Goal: Information Seeking & Learning: Learn about a topic

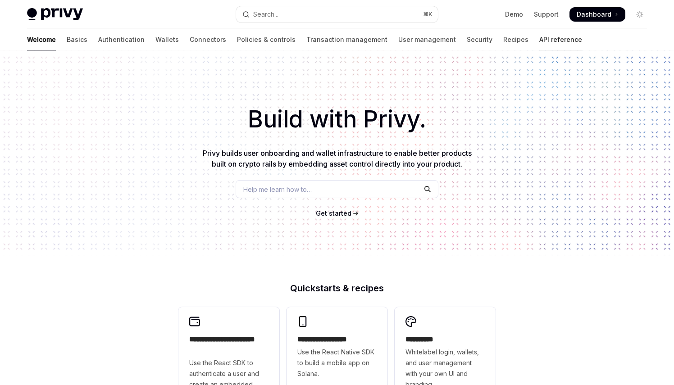
click at [539, 38] on link "API reference" at bounding box center [560, 40] width 43 height 22
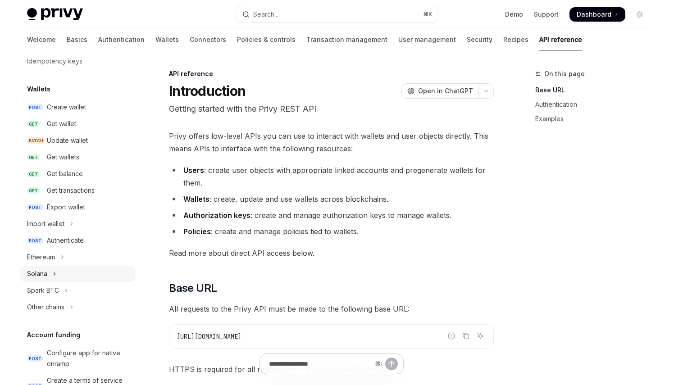
scroll to position [65, 0]
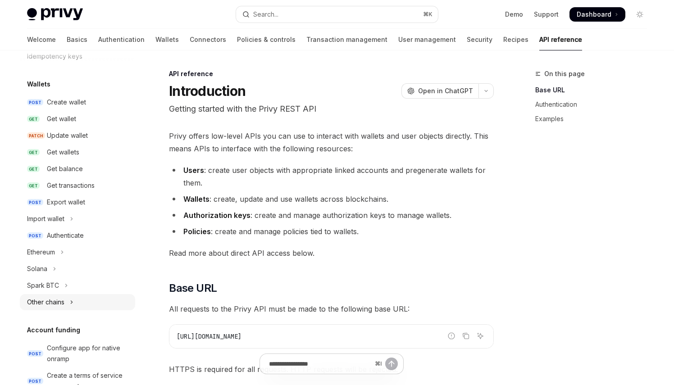
click at [69, 302] on button "Other chains" at bounding box center [77, 302] width 115 height 16
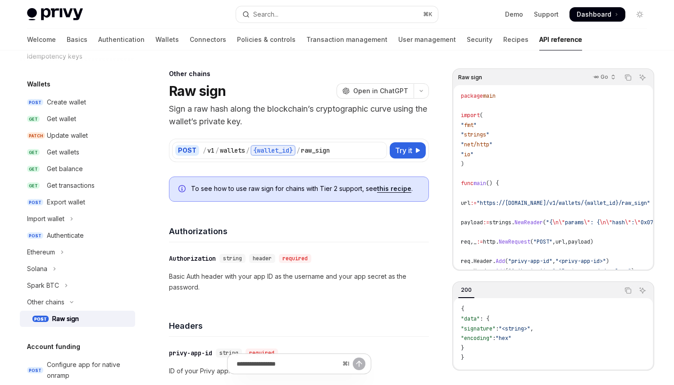
click at [66, 314] on div "Raw sign" at bounding box center [65, 318] width 27 height 11
click at [417, 149] on icon at bounding box center [417, 150] width 5 height 5
type textarea "*"
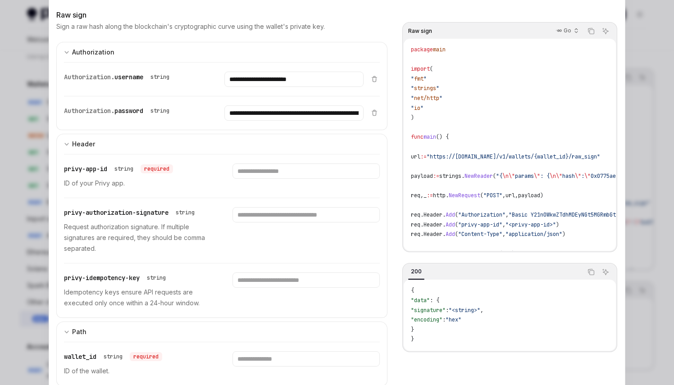
scroll to position [54, 0]
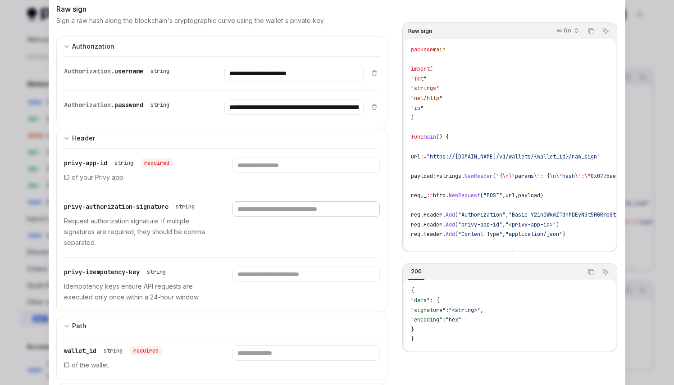
click at [279, 211] on input "Enter privy-authorization-signature" at bounding box center [305, 208] width 147 height 15
paste input "**********"
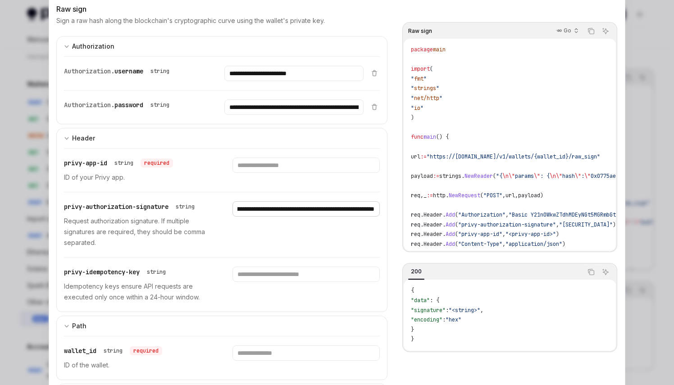
type input "**********"
click at [263, 249] on div "**********" at bounding box center [222, 224] width 316 height 65
click at [256, 276] on input "Enter privy-idempotency-key" at bounding box center [305, 274] width 147 height 15
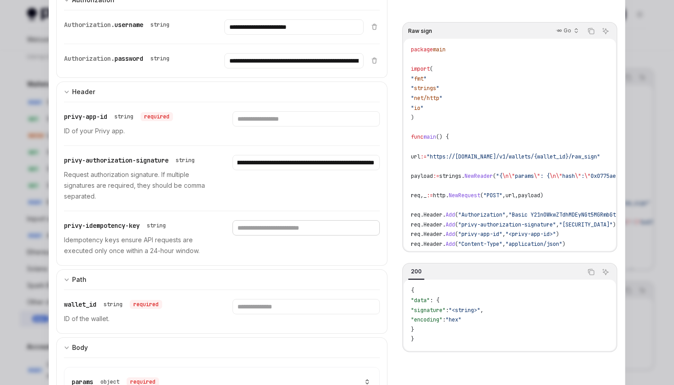
scroll to position [100, 0]
click at [267, 120] on input "Enter privy-app-id" at bounding box center [305, 118] width 147 height 15
click at [279, 28] on input "**********" at bounding box center [293, 26] width 139 height 15
click at [253, 120] on input "Enter privy-app-id" at bounding box center [305, 118] width 147 height 15
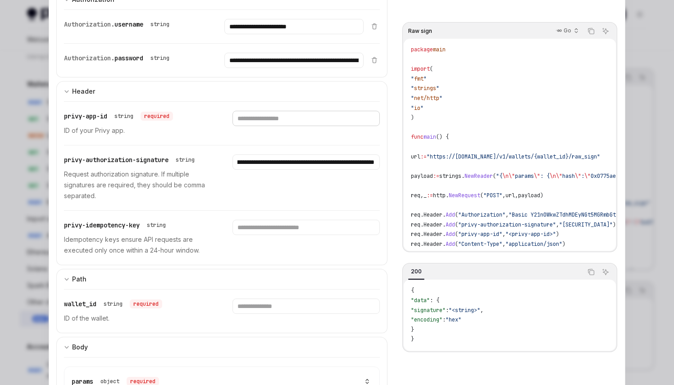
paste input "**********"
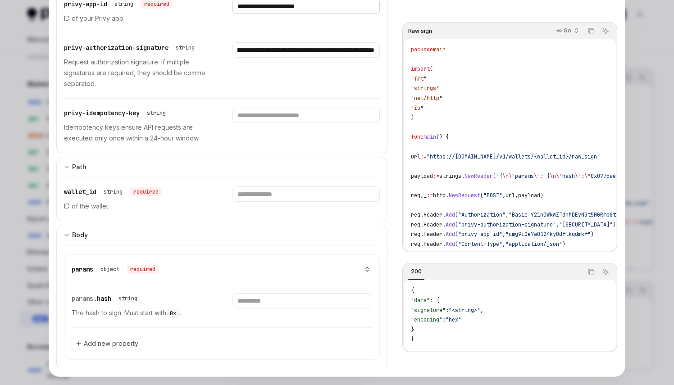
scroll to position [226, 0]
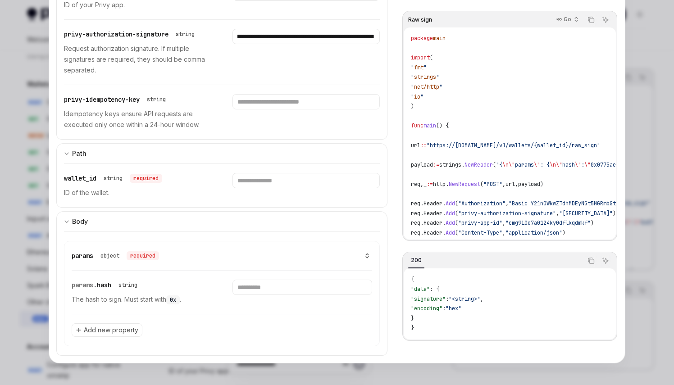
type input "**********"
click at [290, 183] on input "Enter wallet_id" at bounding box center [305, 180] width 147 height 15
paste input "**********"
type input "**********"
click at [212, 203] on div "**********" at bounding box center [222, 185] width 316 height 43
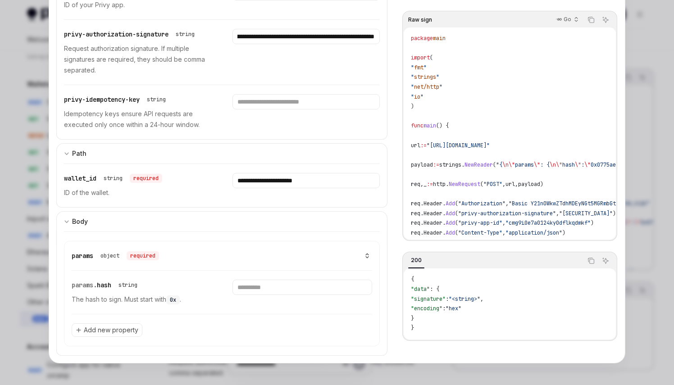
scroll to position [68, 0]
click at [248, 294] on input "Enter hash" at bounding box center [301, 287] width 139 height 15
paste input "**********"
type input "**********"
click at [203, 294] on div "**********" at bounding box center [214, 292] width 284 height 43
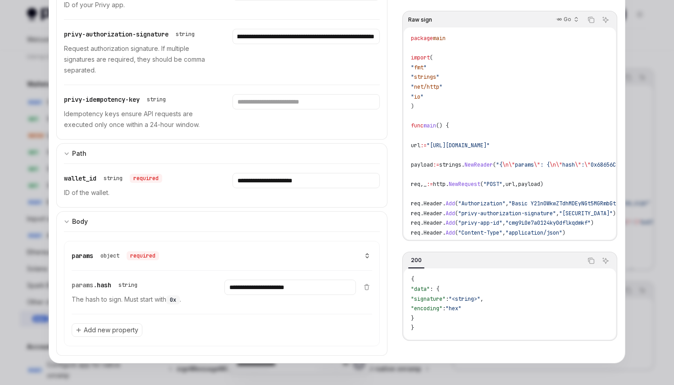
scroll to position [0, 0]
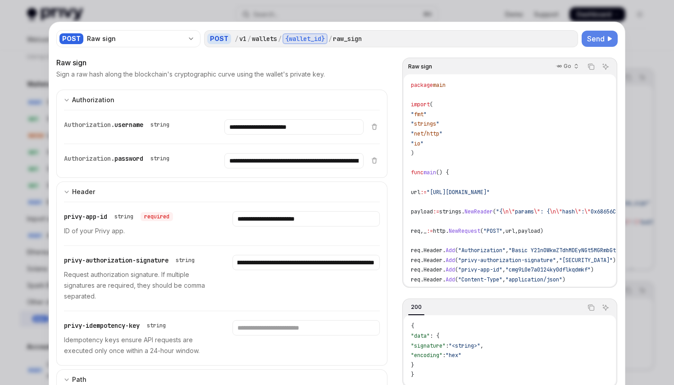
click at [597, 36] on span "Send" at bounding box center [596, 38] width 18 height 11
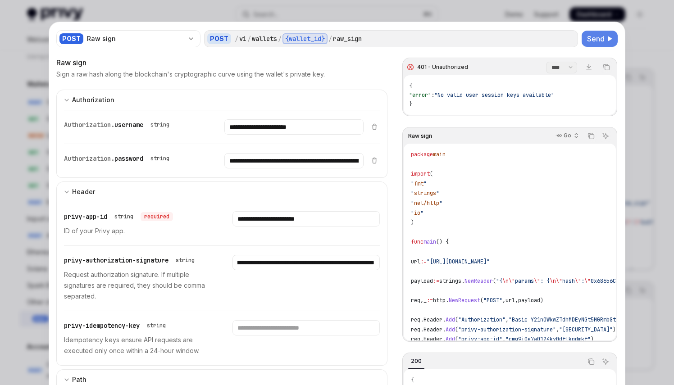
click at [196, 11] on div at bounding box center [337, 192] width 674 height 385
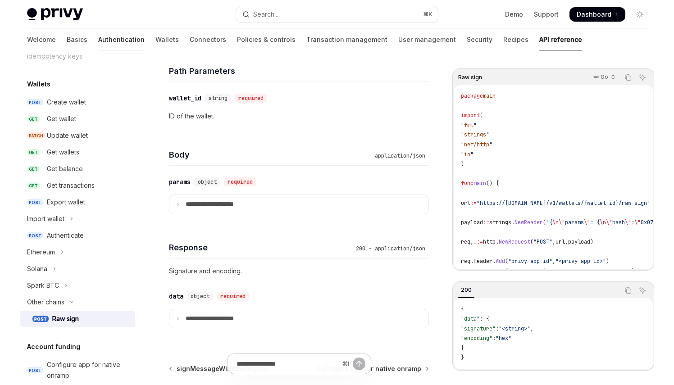
click at [98, 39] on link "Authentication" at bounding box center [121, 40] width 46 height 22
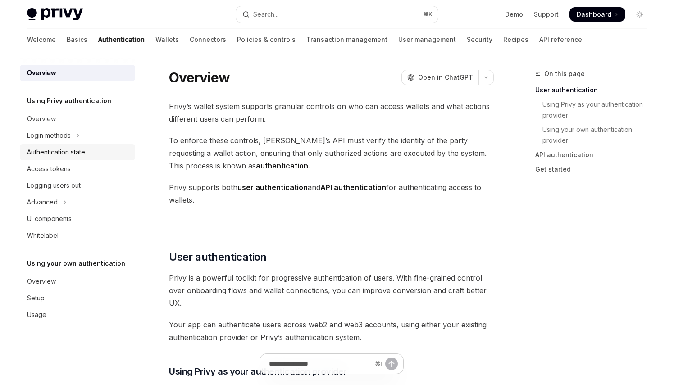
click at [66, 149] on div "Authentication state" at bounding box center [56, 152] width 58 height 11
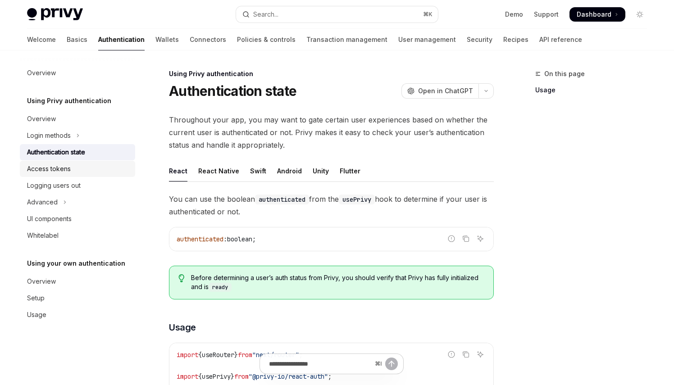
click at [60, 171] on div "Access tokens" at bounding box center [49, 168] width 44 height 11
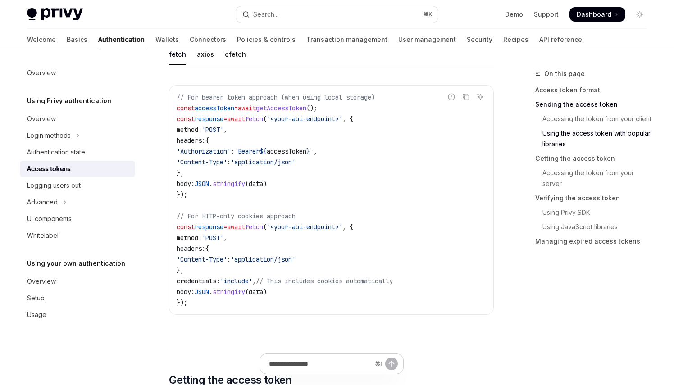
scroll to position [844, 0]
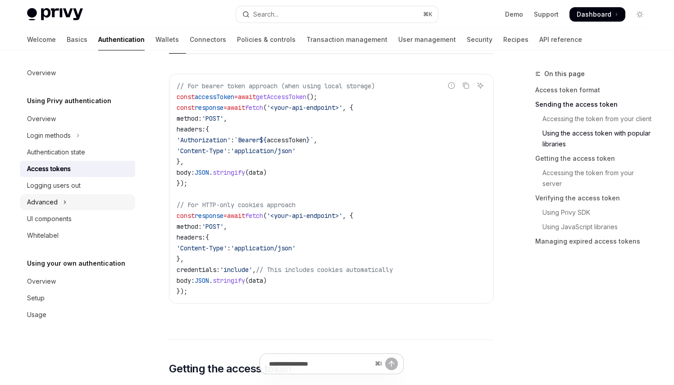
click at [75, 203] on button "Advanced" at bounding box center [77, 202] width 115 height 16
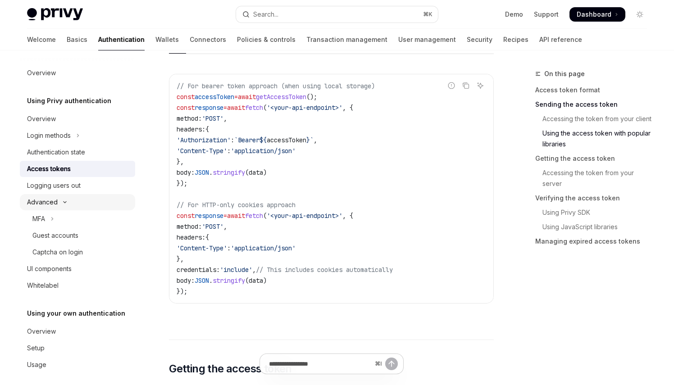
click at [75, 203] on button "Advanced" at bounding box center [77, 202] width 115 height 16
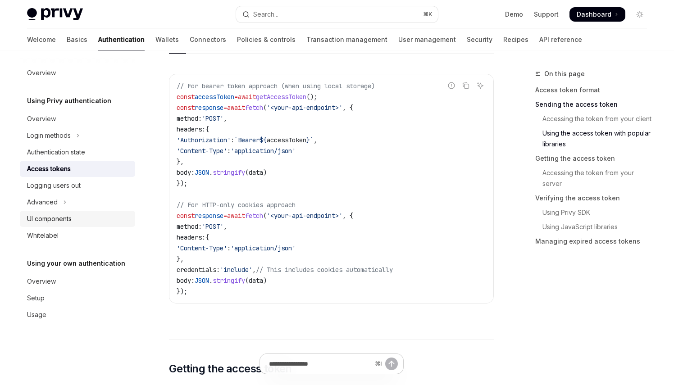
click at [72, 218] on div "UI components" at bounding box center [49, 218] width 45 height 11
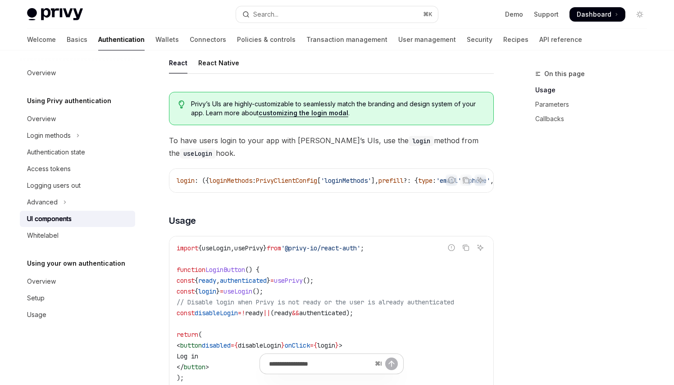
scroll to position [455, 0]
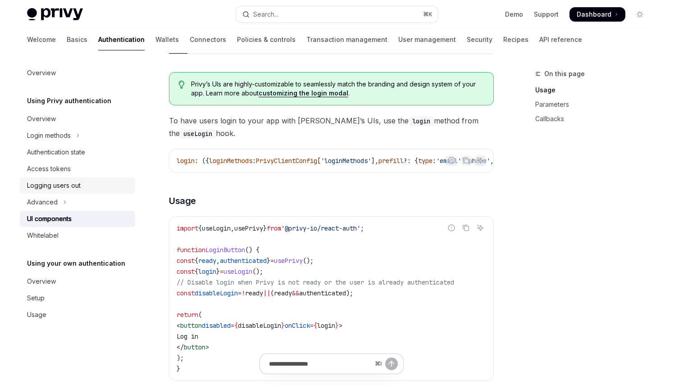
click at [46, 185] on div "Logging users out" at bounding box center [54, 185] width 54 height 11
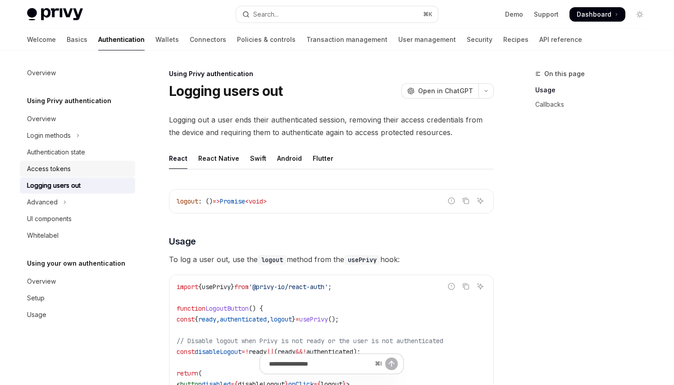
click at [63, 167] on div "Access tokens" at bounding box center [49, 168] width 44 height 11
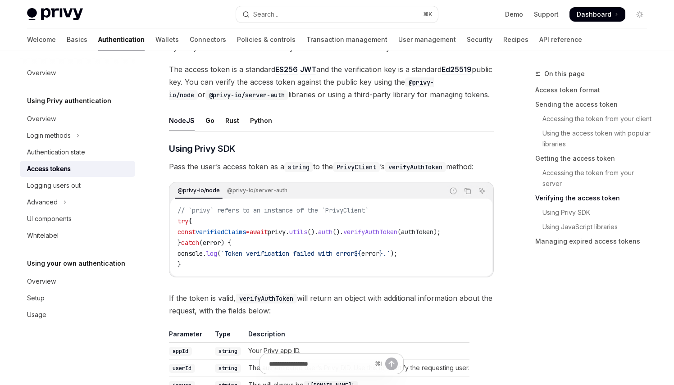
scroll to position [1352, 0]
click at [205, 125] on div "Go" at bounding box center [209, 121] width 9 height 21
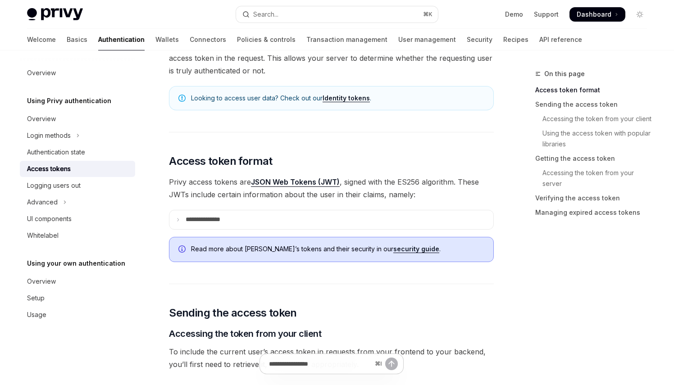
scroll to position [109, 0]
click at [185, 217] on summary "**********" at bounding box center [331, 219] width 324 height 19
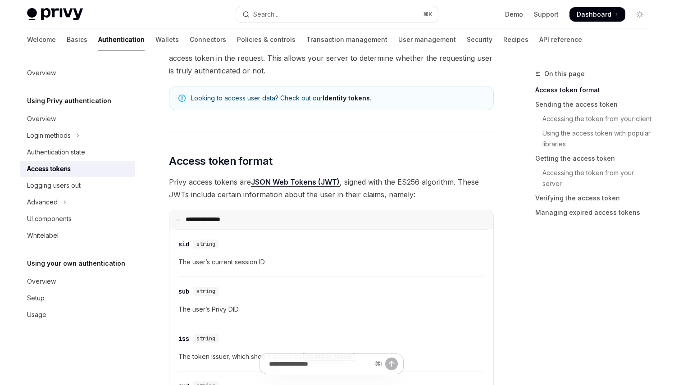
click at [185, 217] on summary "**********" at bounding box center [331, 219] width 324 height 19
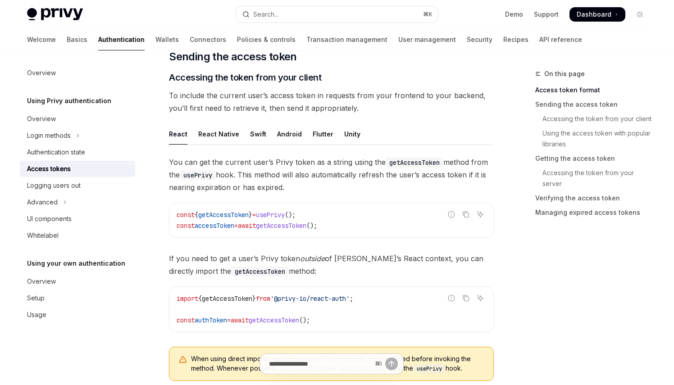
scroll to position [370, 0]
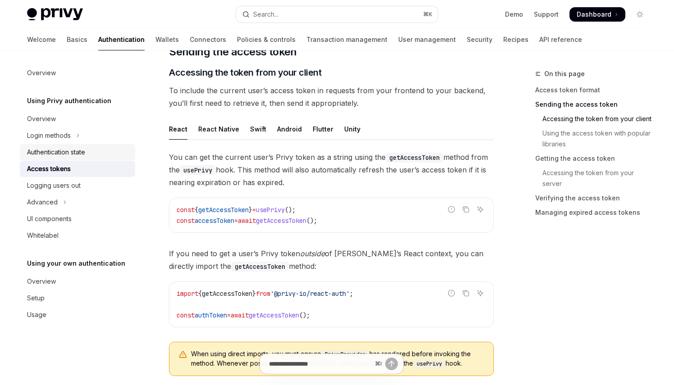
click at [79, 147] on div "Authentication state" at bounding box center [56, 152] width 58 height 11
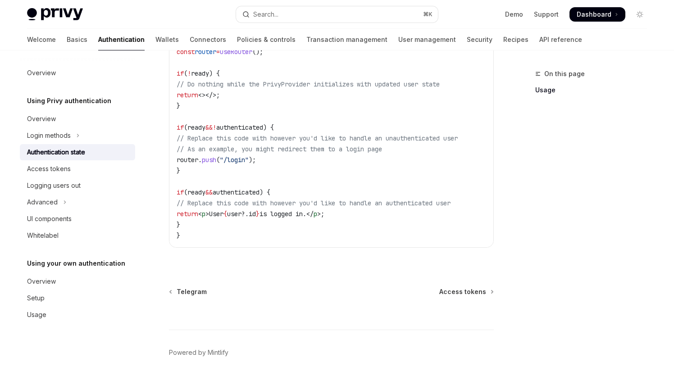
scroll to position [390, 0]
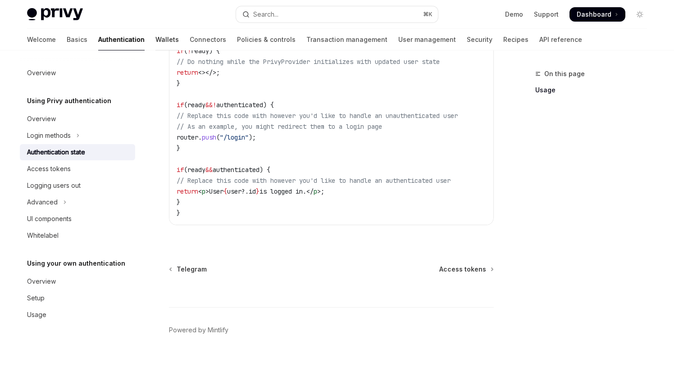
click at [155, 37] on link "Wallets" at bounding box center [166, 40] width 23 height 22
type textarea "*"
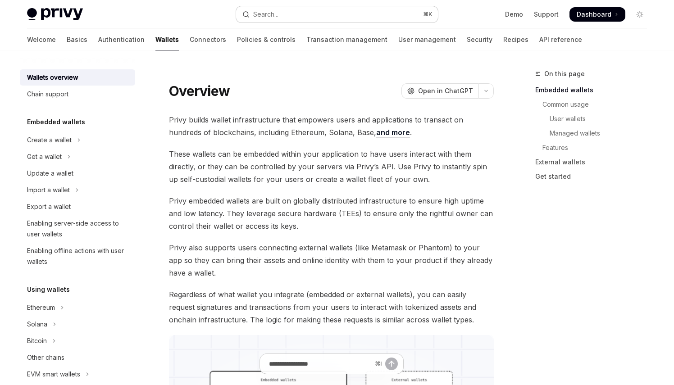
click at [357, 10] on button "Search... ⌘ K" at bounding box center [337, 14] width 202 height 16
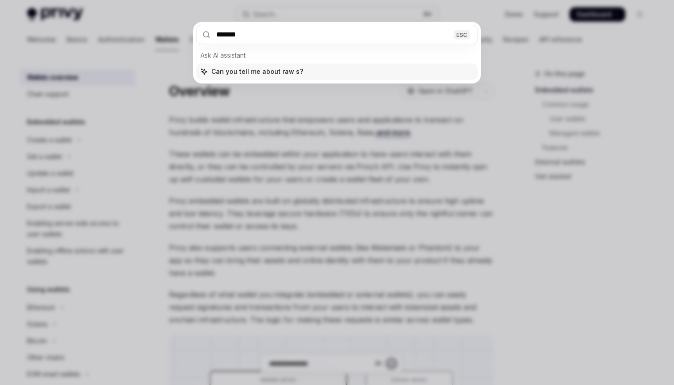
type input "********"
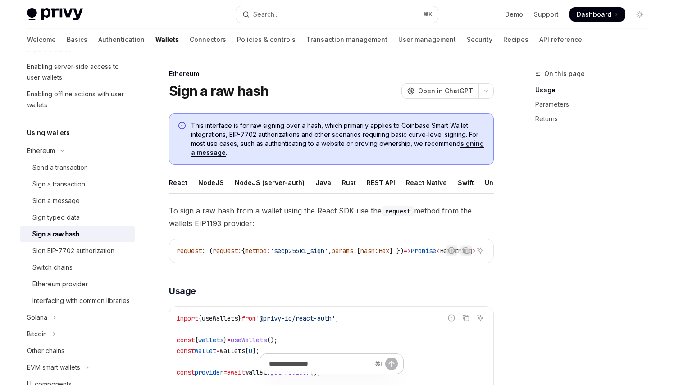
scroll to position [256, 0]
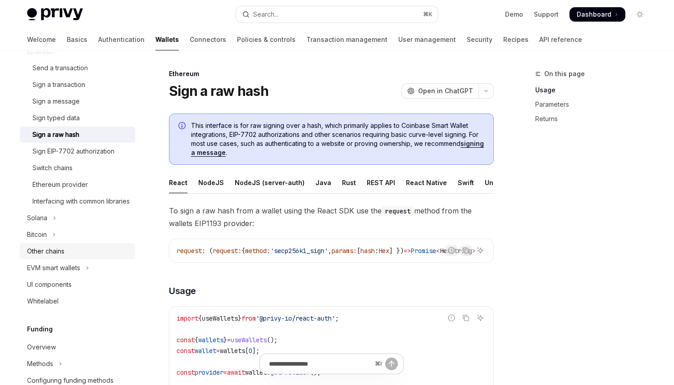
click at [88, 257] on div "Other chains" at bounding box center [78, 251] width 103 height 11
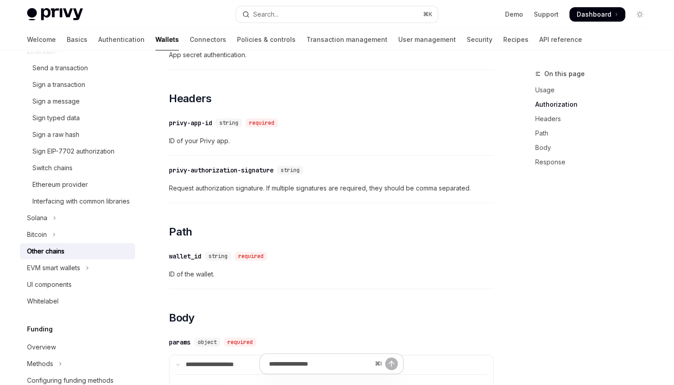
scroll to position [571, 0]
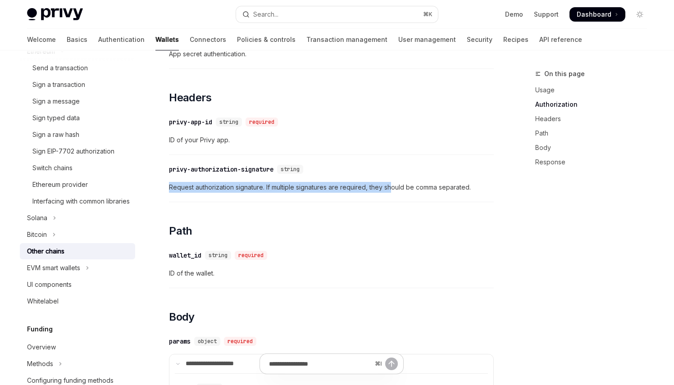
drag, startPoint x: 169, startPoint y: 188, endPoint x: 391, endPoint y: 187, distance: 222.4
click at [391, 187] on div "Using wallets Other chains OpenAI Open in ChatGPT OpenAI Open in ChatGPT For ch…" at bounding box center [246, 217] width 497 height 1438
click at [389, 186] on span "Request authorization signature. If multiple signatures are required, they shou…" at bounding box center [331, 187] width 325 height 11
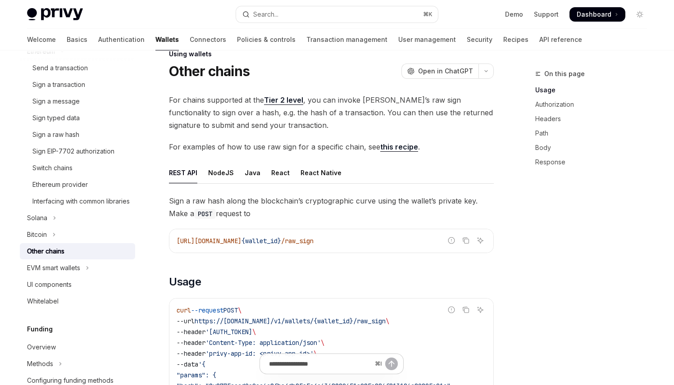
scroll to position [0, 0]
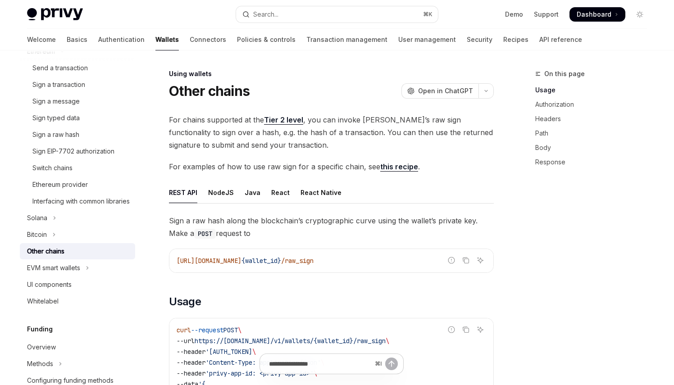
click at [281, 167] on span "For examples of how to use raw sign for a specific chain, see this recipe ." at bounding box center [331, 166] width 325 height 13
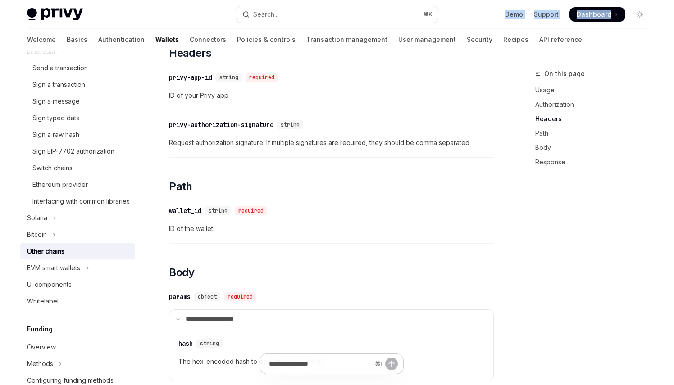
scroll to position [607, 0]
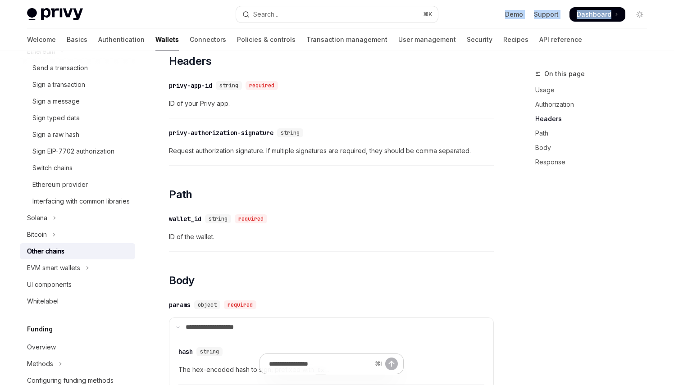
drag, startPoint x: 628, startPoint y: 1, endPoint x: 633, endPoint y: 0, distance: 4.5
click at [633, 0] on div "Privy Docs home page Search... ⌘ K Demo Support Dashboard Dashboard Search..." at bounding box center [337, 14] width 620 height 29
click at [478, 107] on span "ID of your Privy app." at bounding box center [331, 103] width 325 height 11
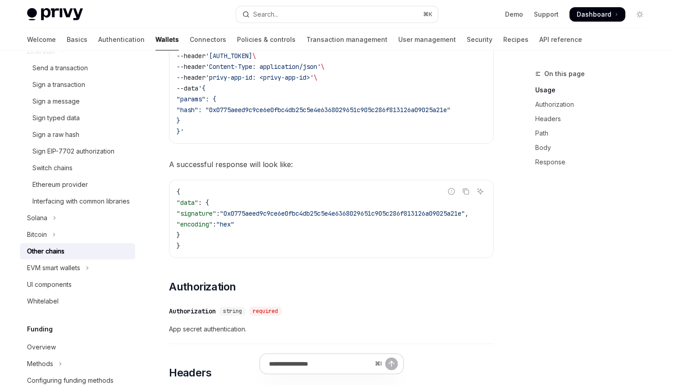
scroll to position [309, 0]
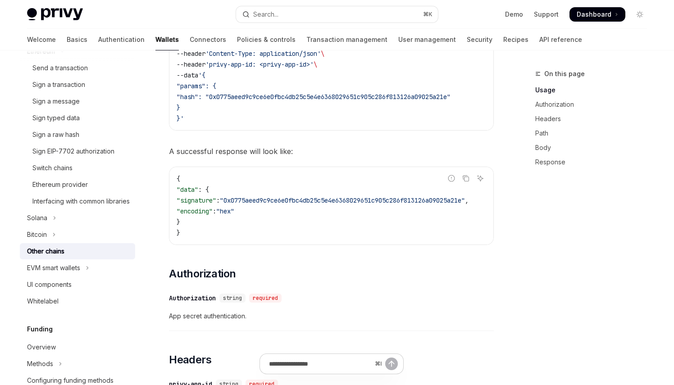
drag, startPoint x: 168, startPoint y: 153, endPoint x: 307, endPoint y: 152, distance: 138.2
click at [307, 152] on span "A successful response will look like:" at bounding box center [331, 151] width 325 height 13
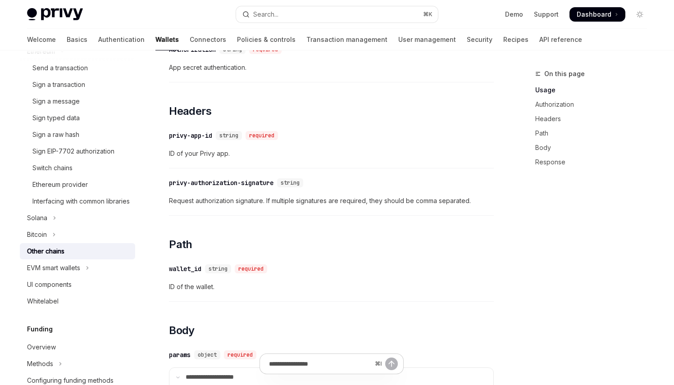
scroll to position [558, 0]
click at [49, 40] on div "Welcome Basics Authentication Wallets Connectors Policies & controls Transactio…" at bounding box center [304, 40] width 555 height 22
click at [67, 41] on link "Basics" at bounding box center [77, 40] width 21 height 22
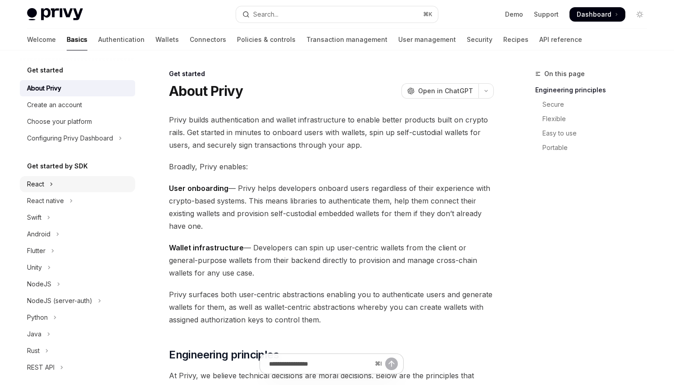
click at [42, 182] on div "React" at bounding box center [35, 184] width 17 height 11
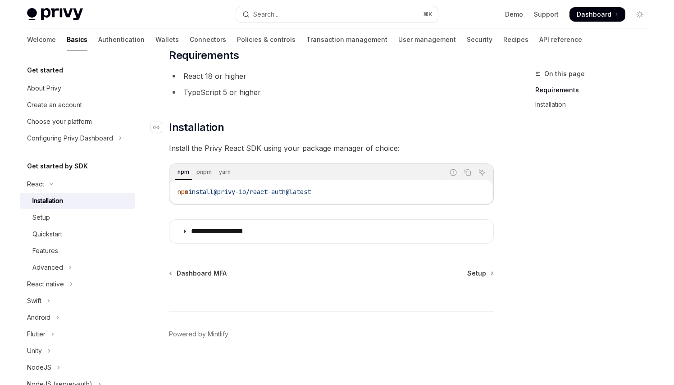
scroll to position [69, 0]
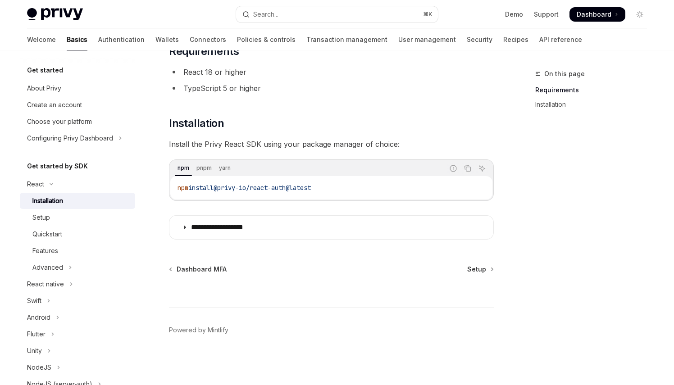
click at [50, 226] on ul "Installation Setup Quickstart Features Advanced" at bounding box center [77, 234] width 115 height 83
click at [49, 221] on div "Setup" at bounding box center [41, 217] width 18 height 11
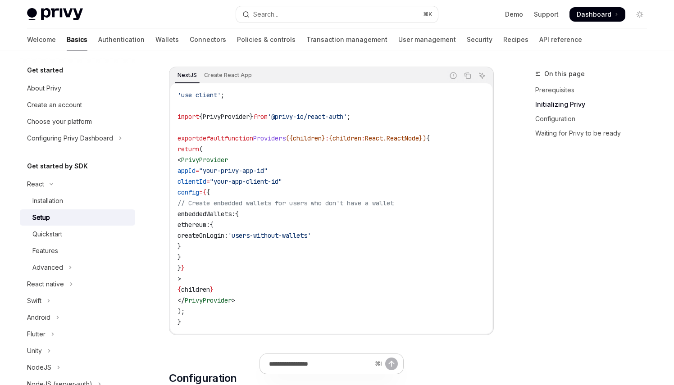
scroll to position [306, 0]
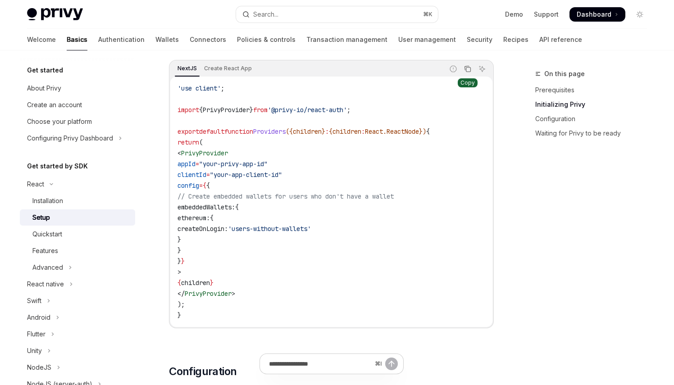
click at [468, 68] on icon "Copy the contents from the code block" at bounding box center [468, 70] width 5 height 5
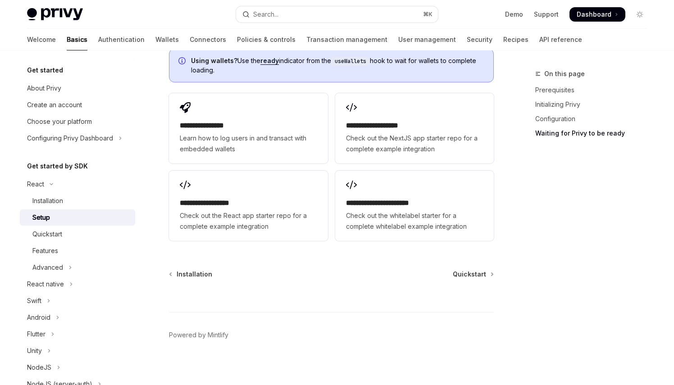
scroll to position [1176, 0]
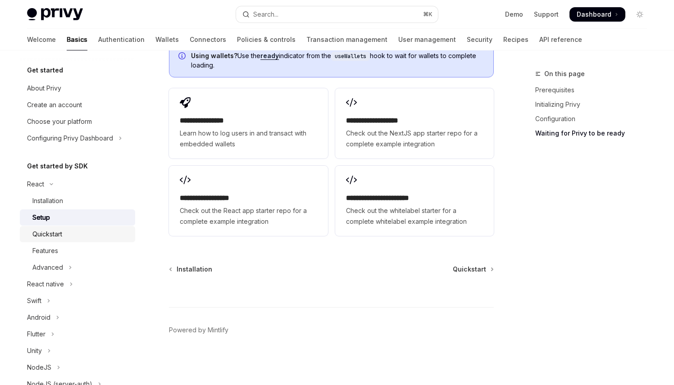
click at [57, 238] on div "Quickstart" at bounding box center [47, 234] width 30 height 11
type textarea "*"
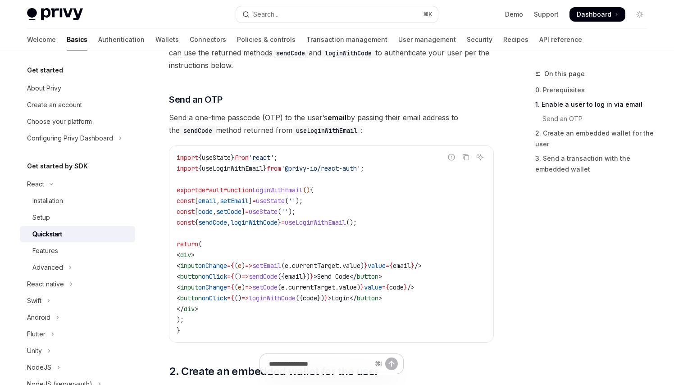
scroll to position [341, 0]
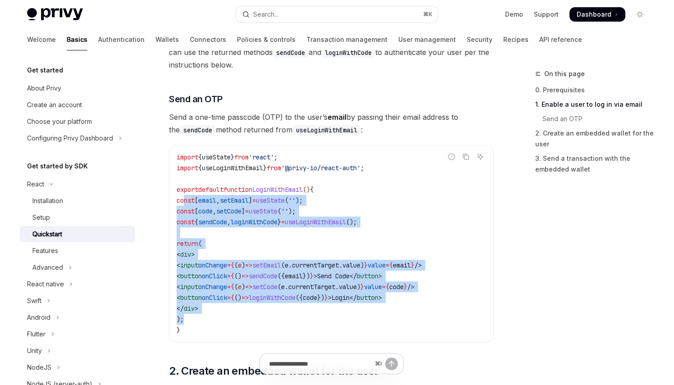
drag, startPoint x: 186, startPoint y: 201, endPoint x: 200, endPoint y: 322, distance: 122.0
click at [200, 323] on code "import { useState } from 'react' ; import { useLoginWithEmail } from '@privy-io…" at bounding box center [330, 244] width 309 height 184
copy code "const [ email , setEmail ] = useState ( '' ); const [ code , setCode ] = useSta…"
click at [197, 243] on span "return" at bounding box center [187, 244] width 22 height 8
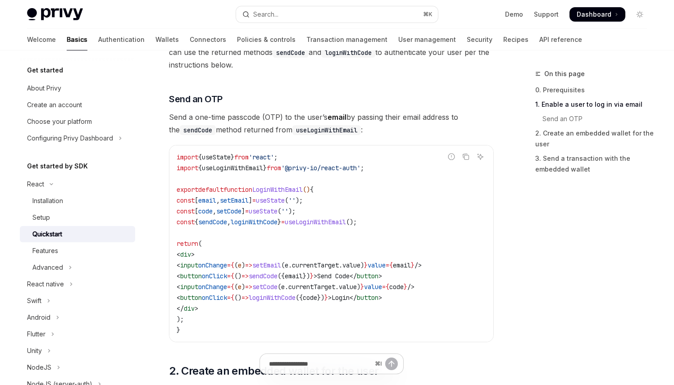
copy code "< input onChange = { ( e ) => setEmail ( e . currentTarget . value ) } value = …"
drag, startPoint x: 200, startPoint y: 265, endPoint x: 457, endPoint y: 293, distance: 258.1
click at [457, 293] on code "import { useState } from 'react' ; import { useLoginWithEmail } from '@privy-io…" at bounding box center [330, 244] width 309 height 184
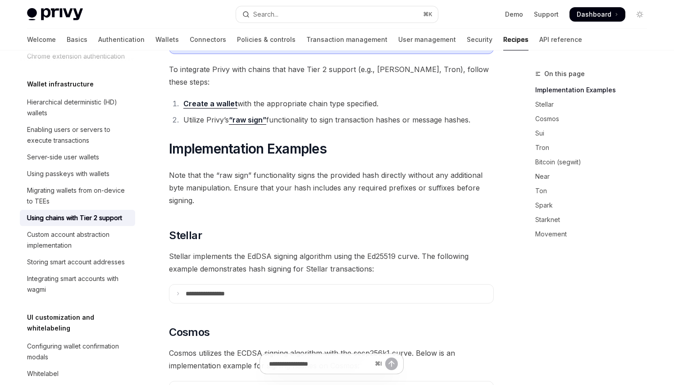
scroll to position [227, 0]
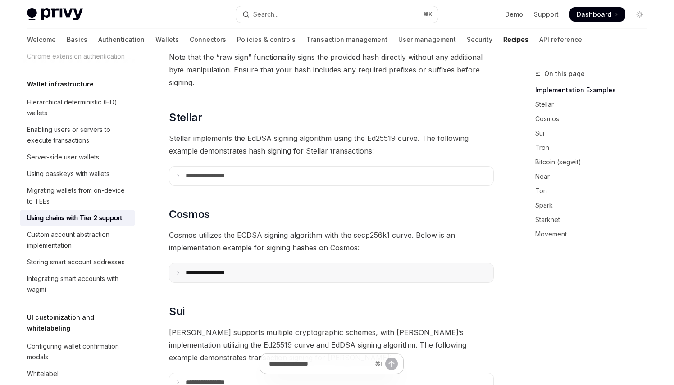
click at [262, 263] on summary "**********" at bounding box center [331, 272] width 324 height 19
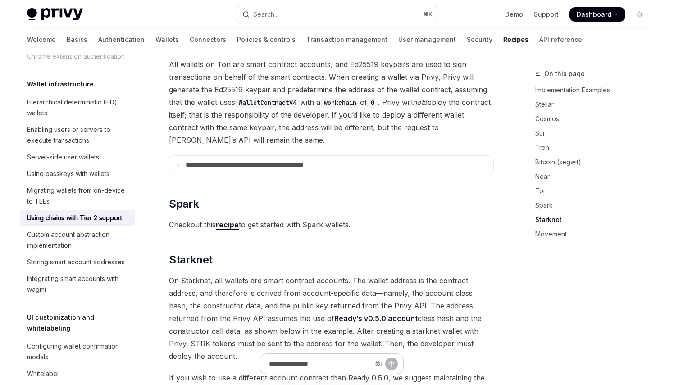
scroll to position [1432, 0]
